Goal: Task Accomplishment & Management: Use online tool/utility

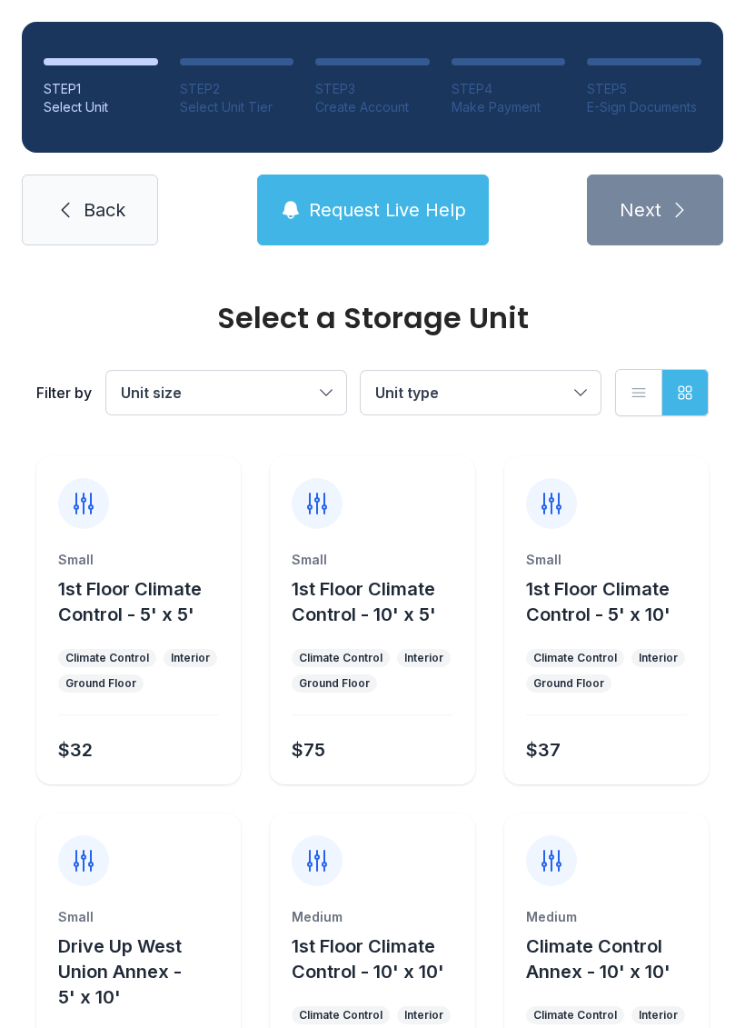
click at [97, 214] on span "Back" at bounding box center [105, 209] width 42 height 25
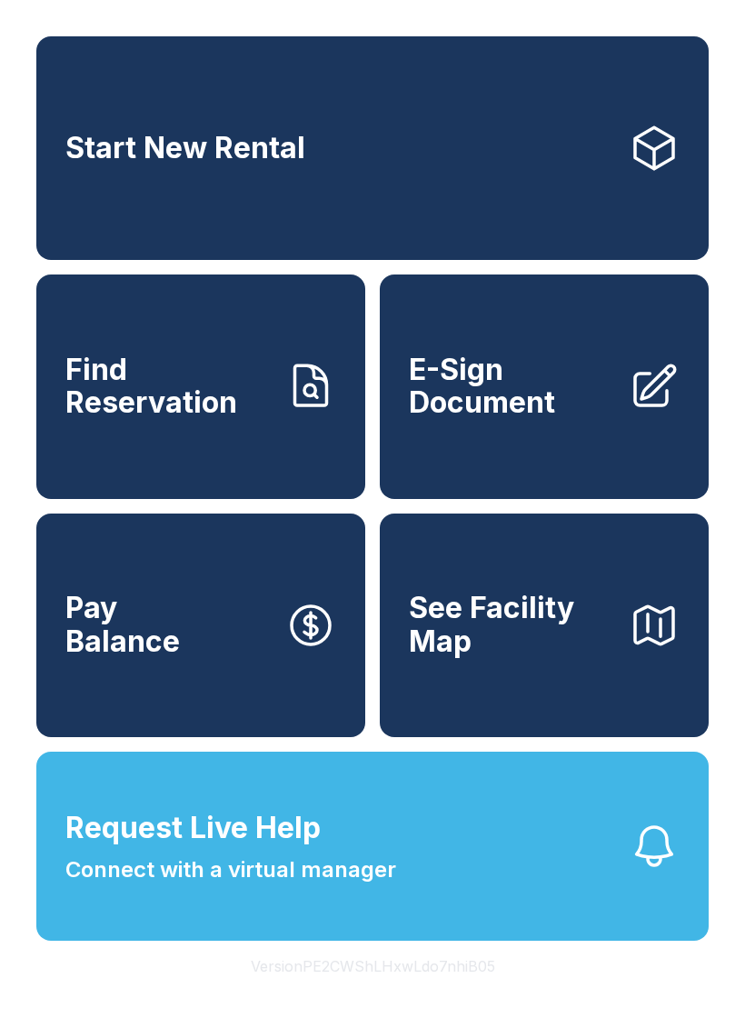
click at [416, 991] on button "Version PE2CWShLHxwLdo7nhiB05" at bounding box center [373, 966] width 274 height 51
click at [554, 401] on span "E-Sign Document" at bounding box center [511, 387] width 205 height 66
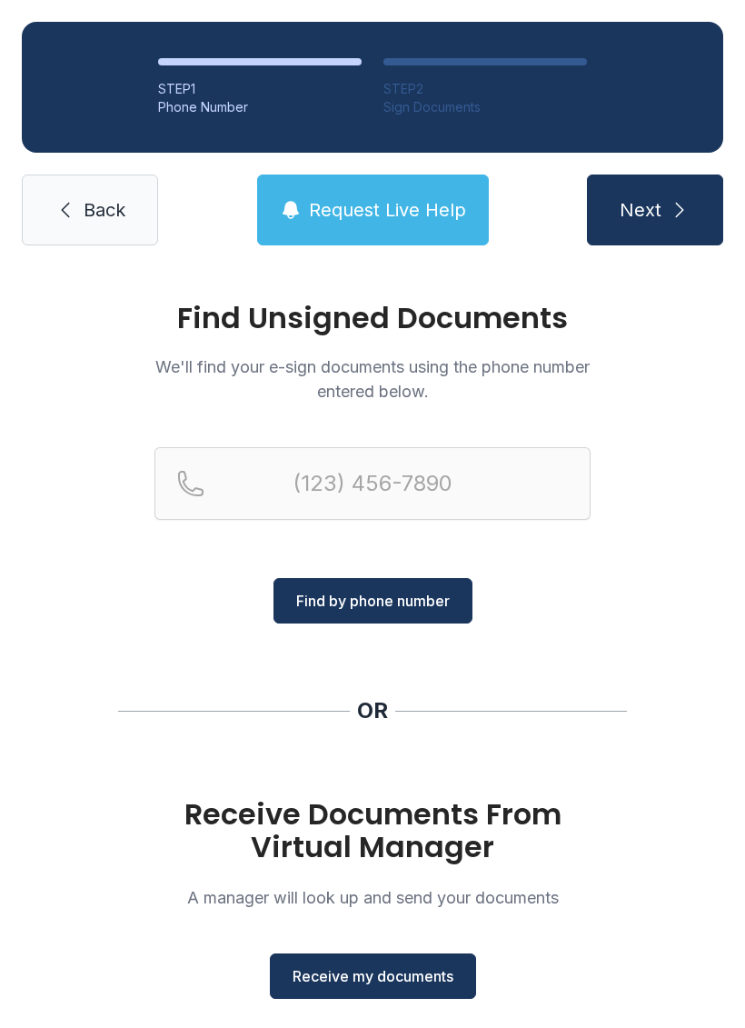
click at [412, 988] on button "Receive my documents" at bounding box center [373, 975] width 206 height 45
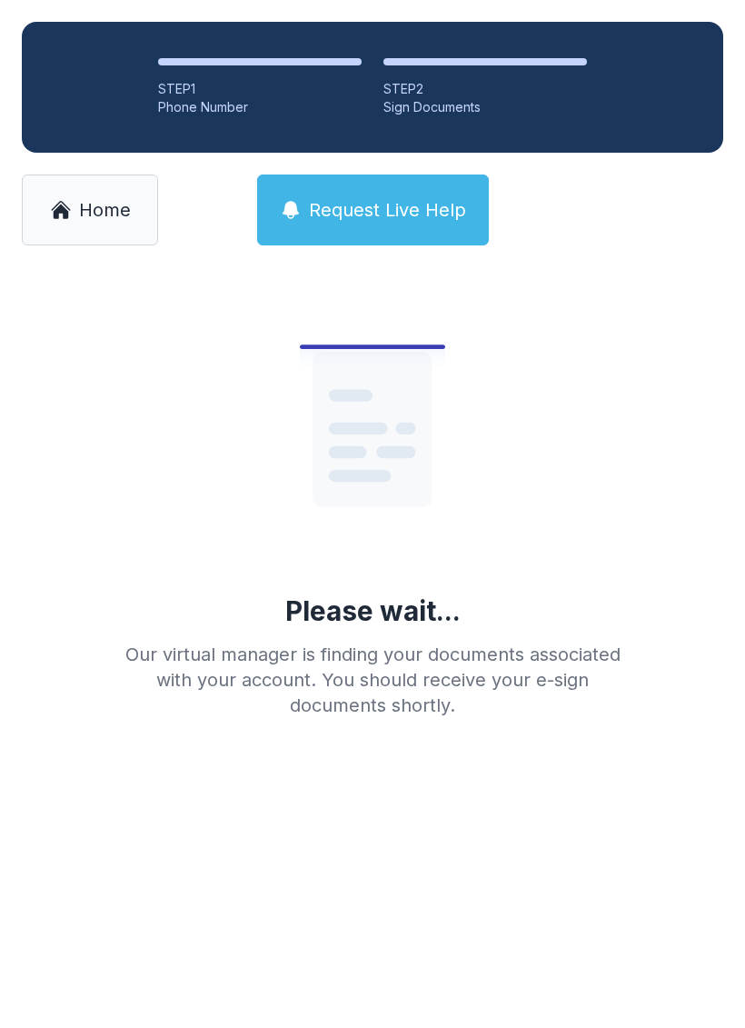
click at [61, 212] on icon at bounding box center [60, 211] width 15 height 15
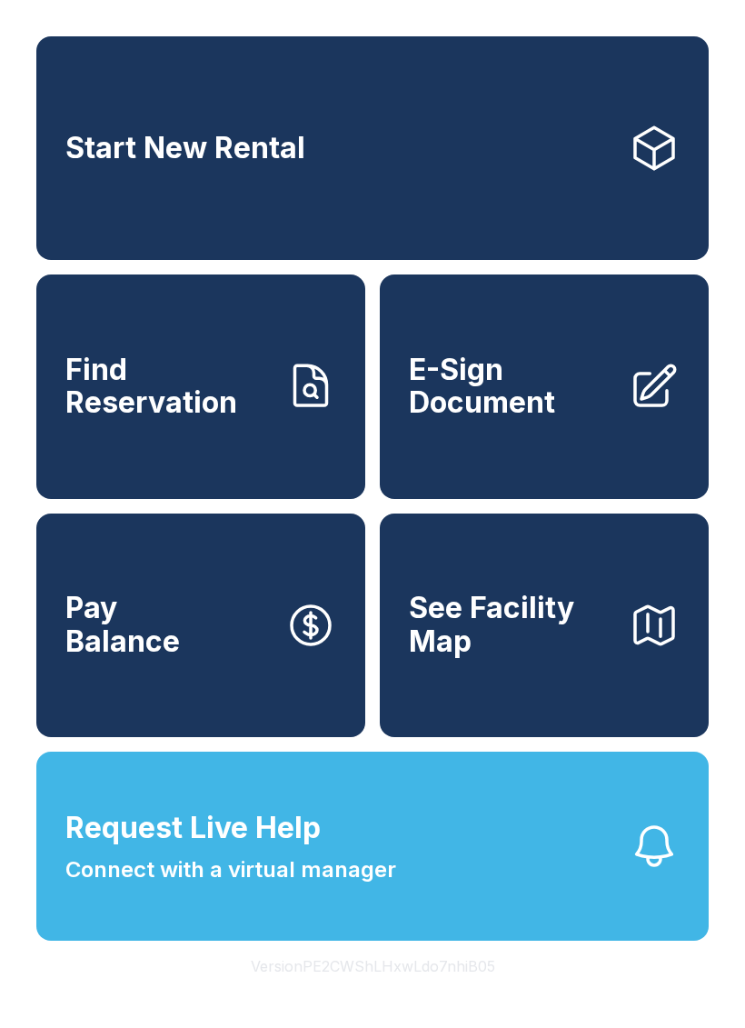
click at [621, 426] on link "E-Sign Document" at bounding box center [544, 386] width 329 height 224
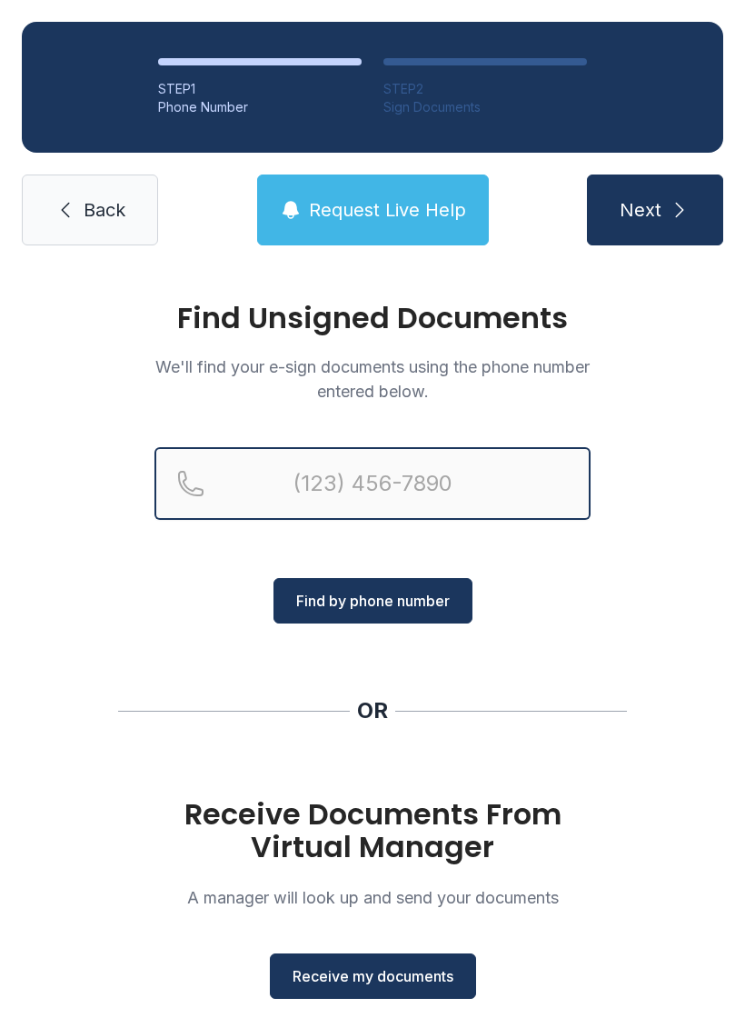
click at [395, 485] on input "Reservation phone number" at bounding box center [372, 483] width 436 height 73
type input "[PHONE_NUMBER]"
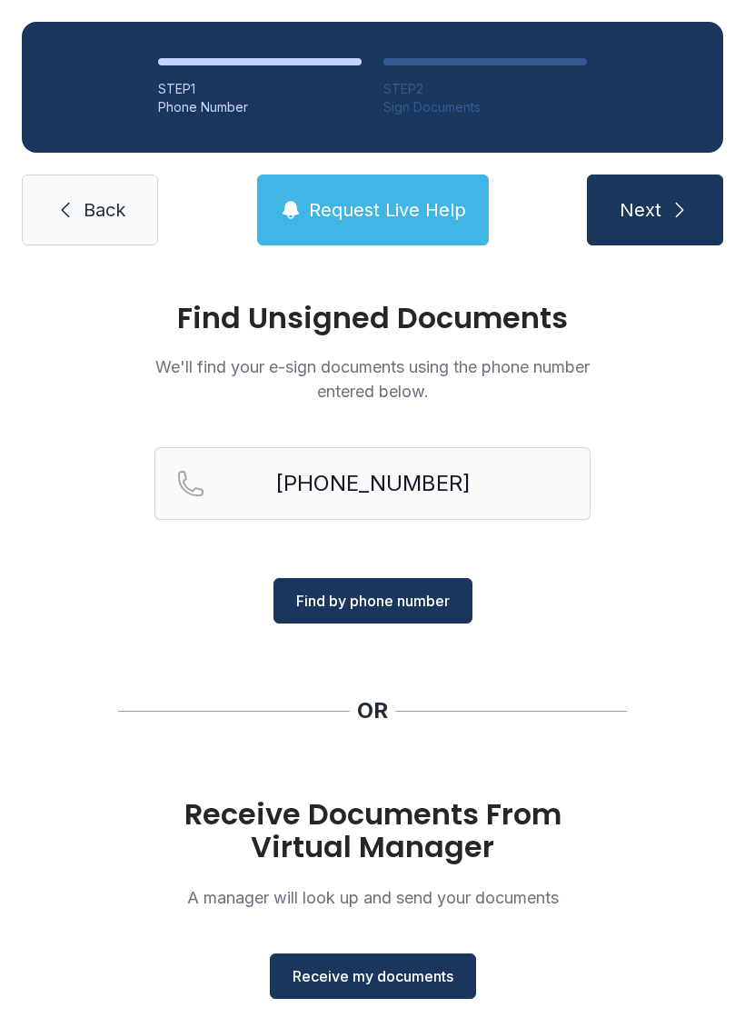
click at [396, 600] on span "Find by phone number" at bounding box center [373, 601] width 154 height 22
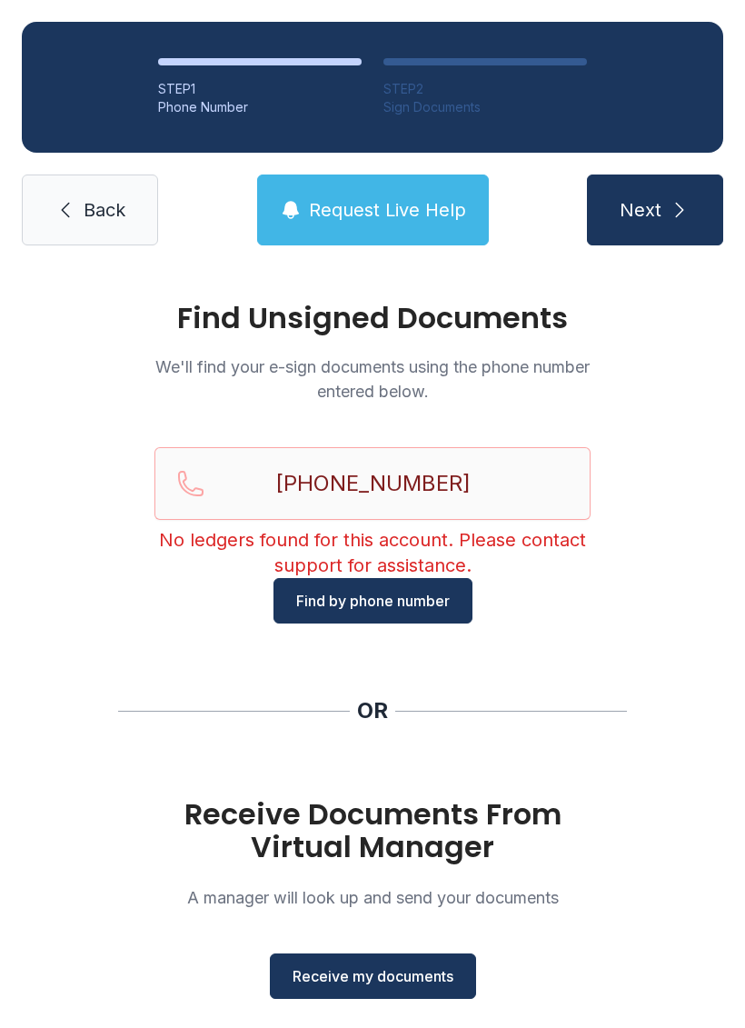
click at [41, 190] on link "Back" at bounding box center [90, 209] width 136 height 71
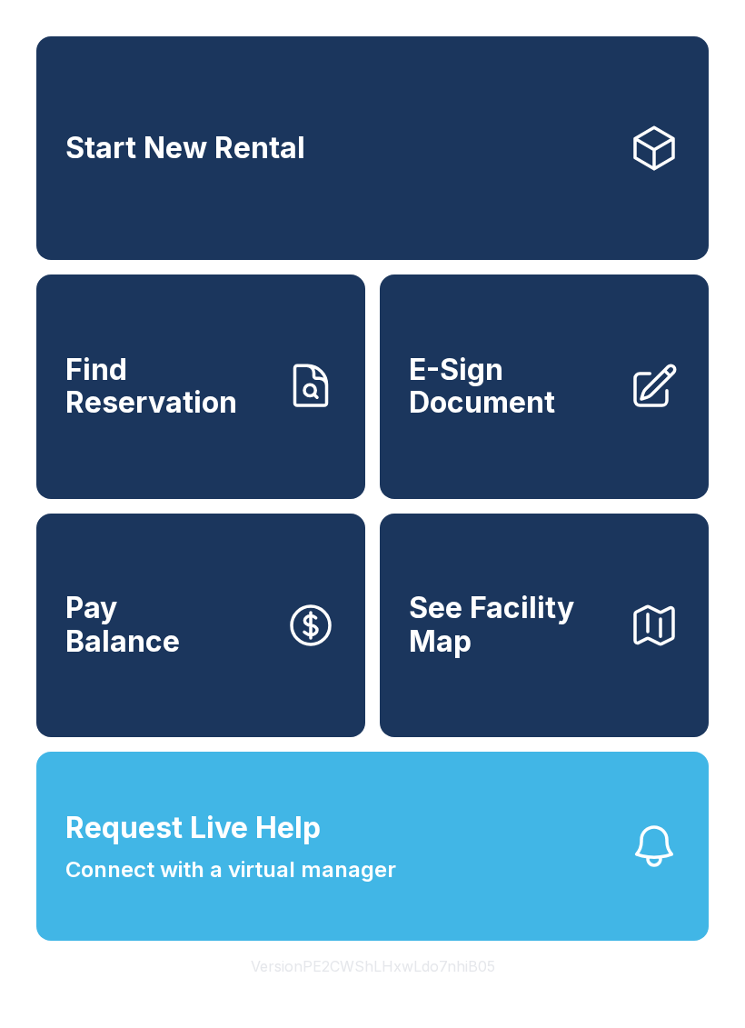
click at [575, 414] on span "E-Sign Document" at bounding box center [511, 387] width 205 height 66
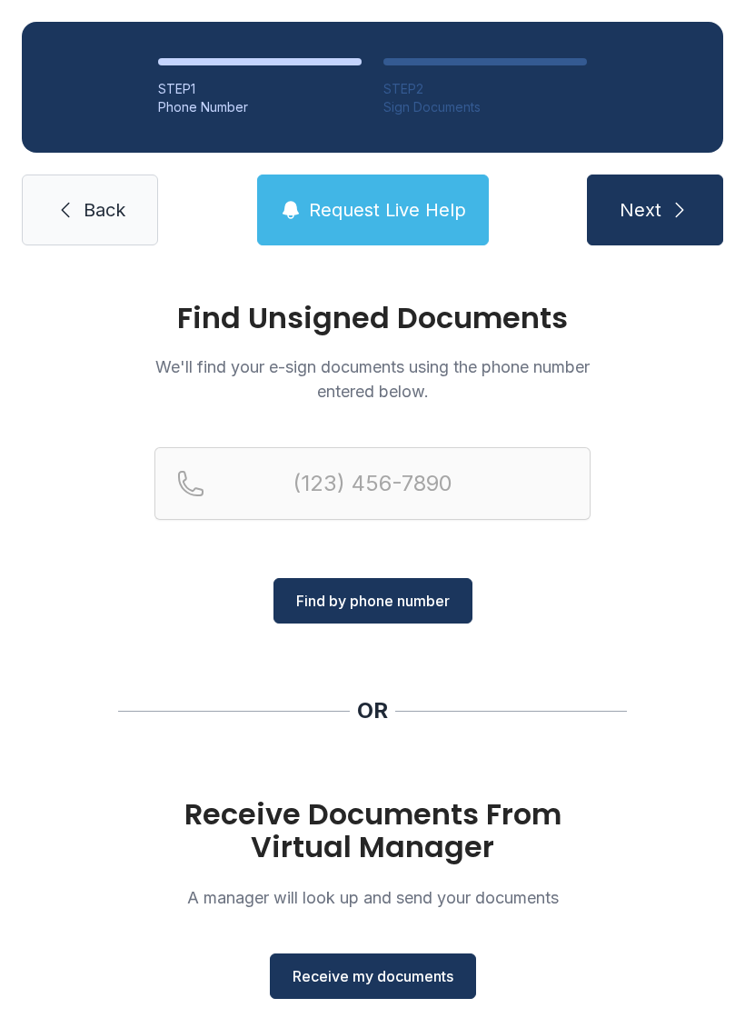
click at [405, 985] on span "Receive my documents" at bounding box center [373, 976] width 161 height 22
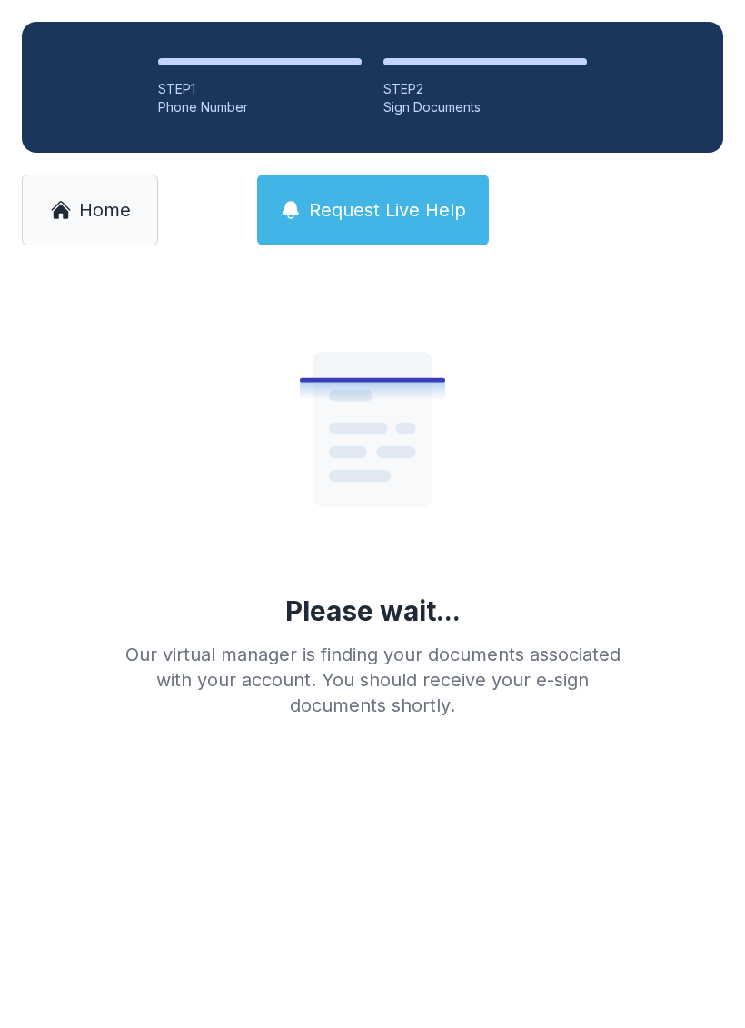
click at [79, 207] on span "Home" at bounding box center [105, 209] width 52 height 25
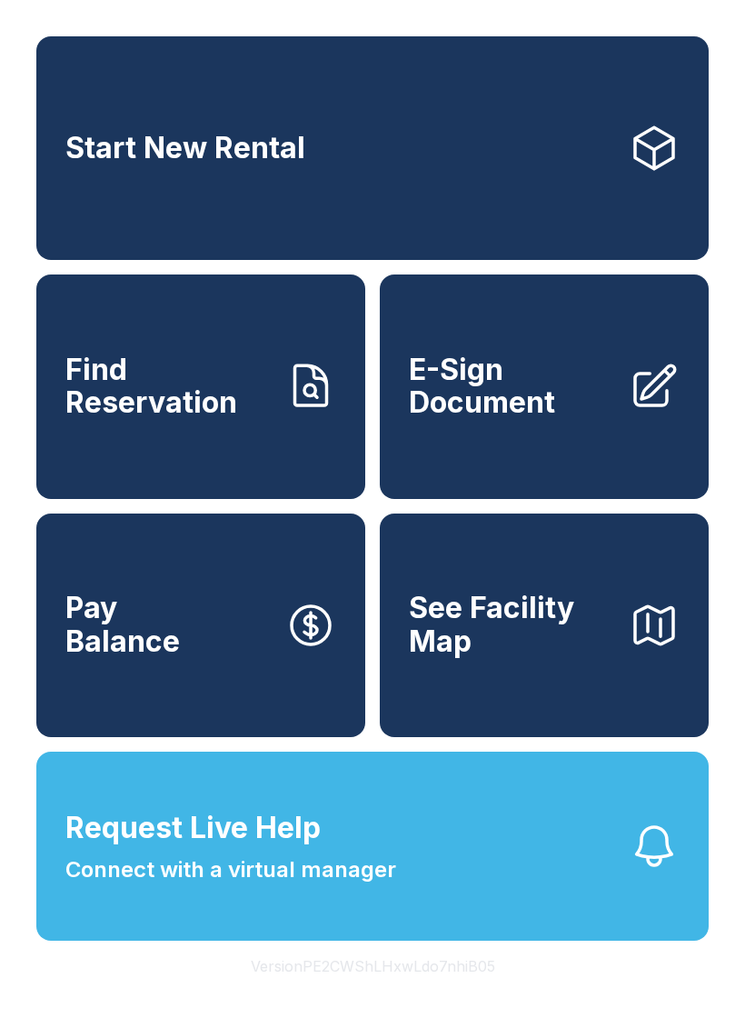
click at [561, 420] on span "E-Sign Document" at bounding box center [511, 387] width 205 height 66
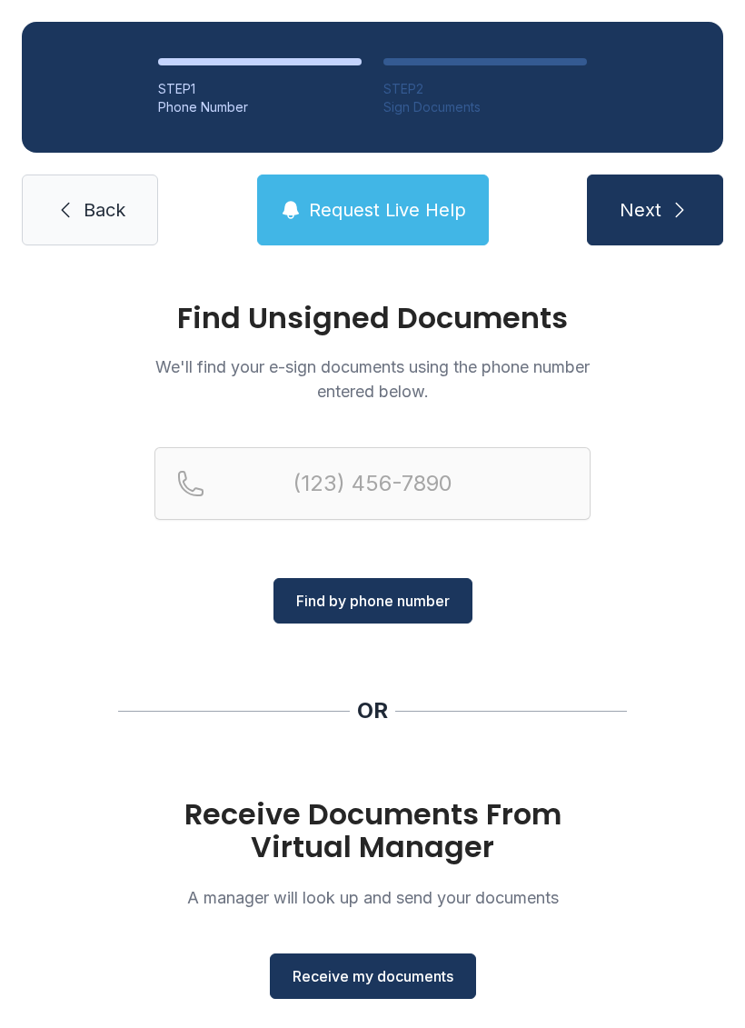
click at [415, 973] on span "Receive my documents" at bounding box center [373, 976] width 161 height 22
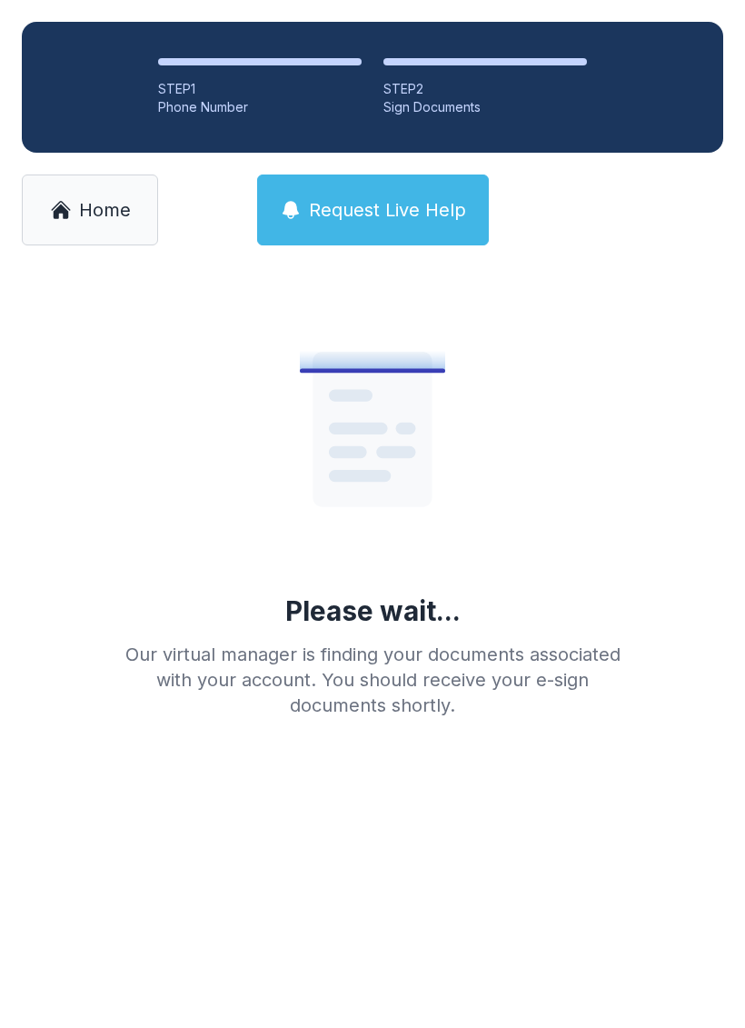
click at [85, 200] on span "Home" at bounding box center [105, 209] width 52 height 25
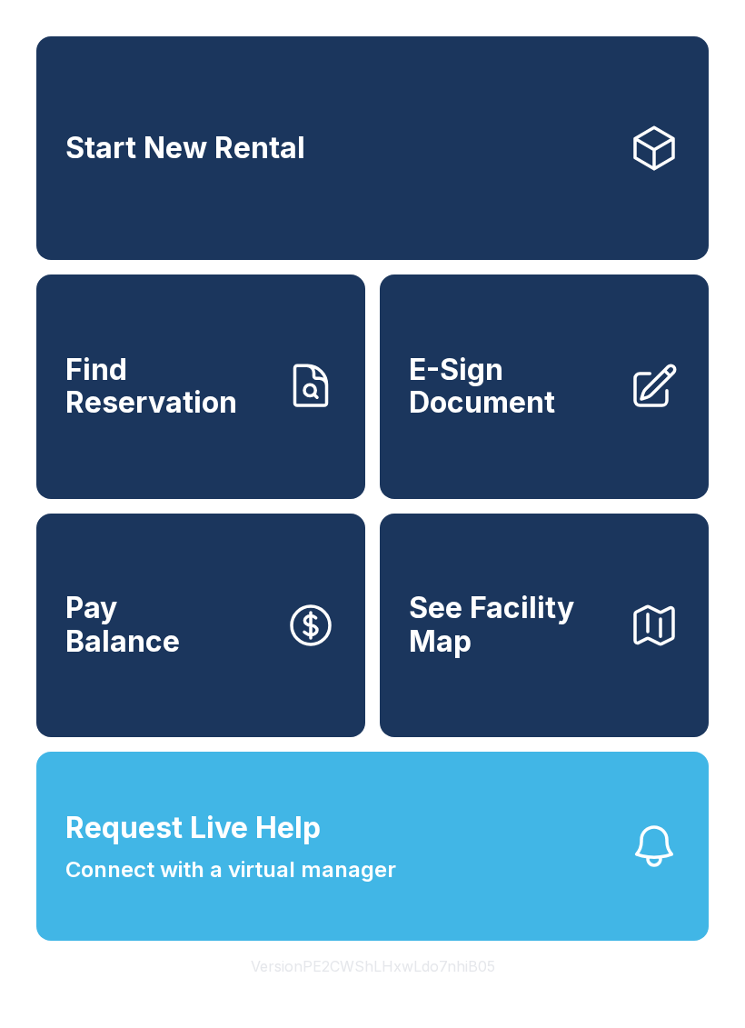
click at [592, 411] on span "E-Sign Document" at bounding box center [511, 387] width 205 height 66
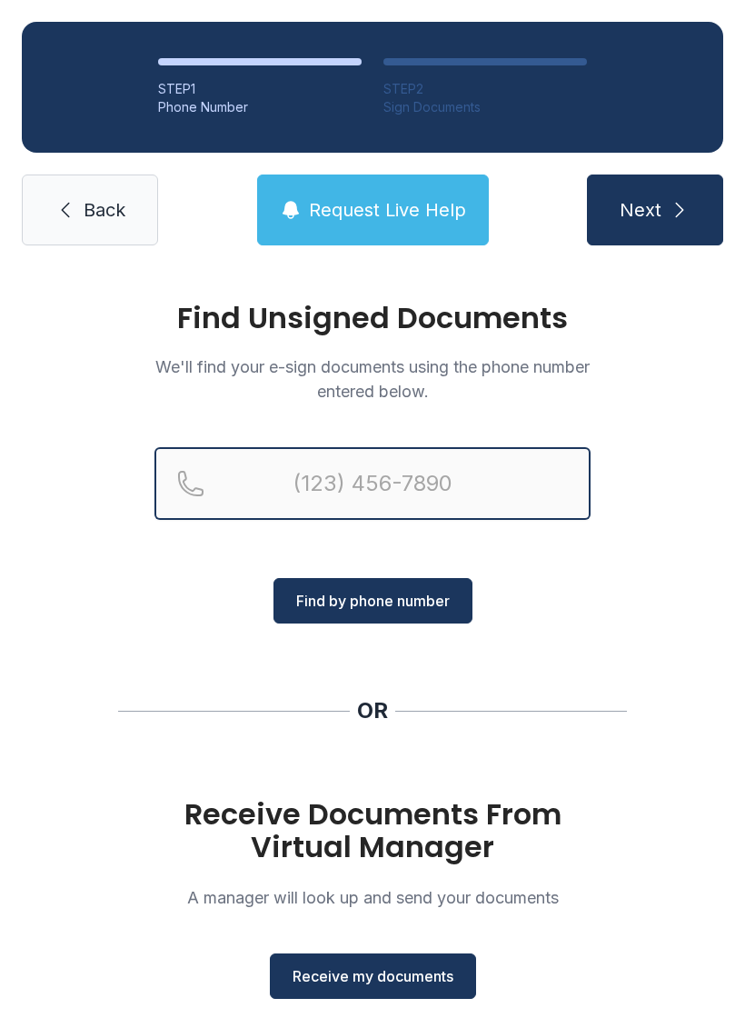
click at [389, 501] on input "Reservation phone number" at bounding box center [372, 483] width 436 height 73
type input "[PHONE_NUMBER]"
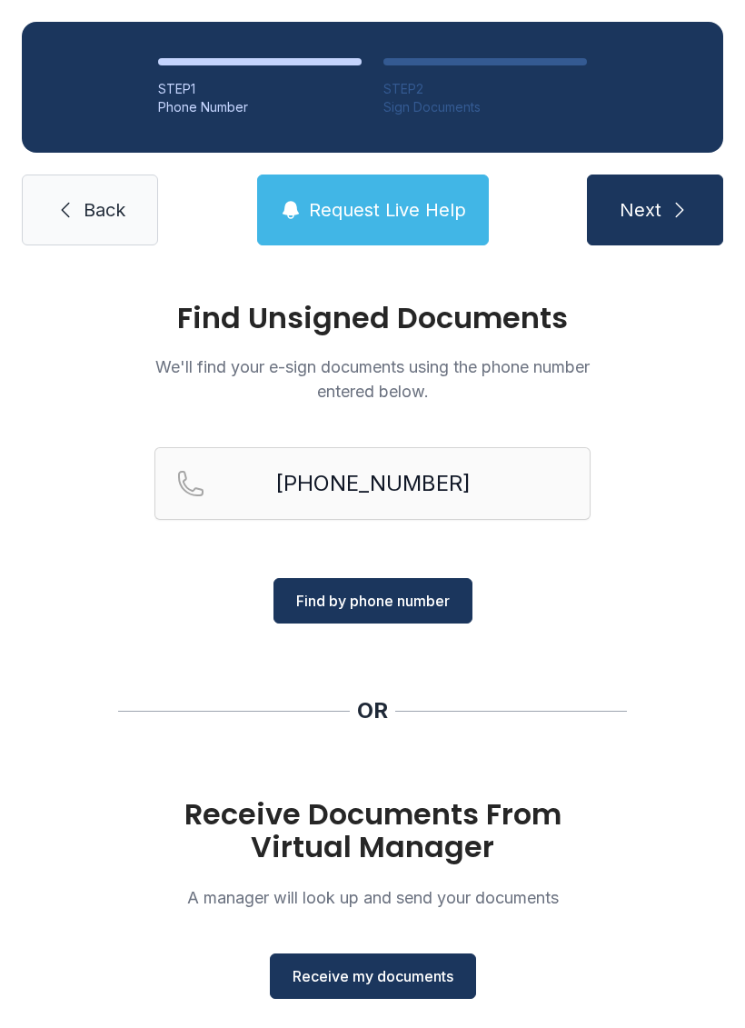
click at [398, 594] on span "Find by phone number" at bounding box center [373, 601] width 154 height 22
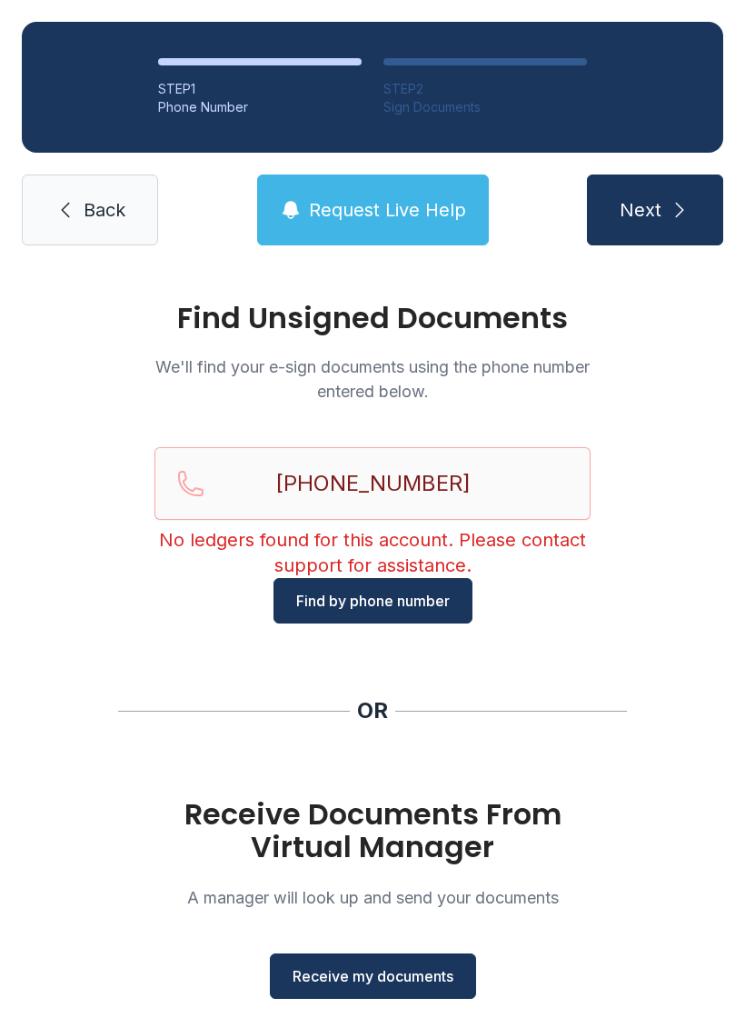
click at [375, 619] on button "Find by phone number" at bounding box center [373, 600] width 199 height 45
click at [374, 605] on span "Find by phone number" at bounding box center [373, 601] width 154 height 22
click at [94, 209] on span "Back" at bounding box center [105, 209] width 42 height 25
